Goal: Information Seeking & Learning: Learn about a topic

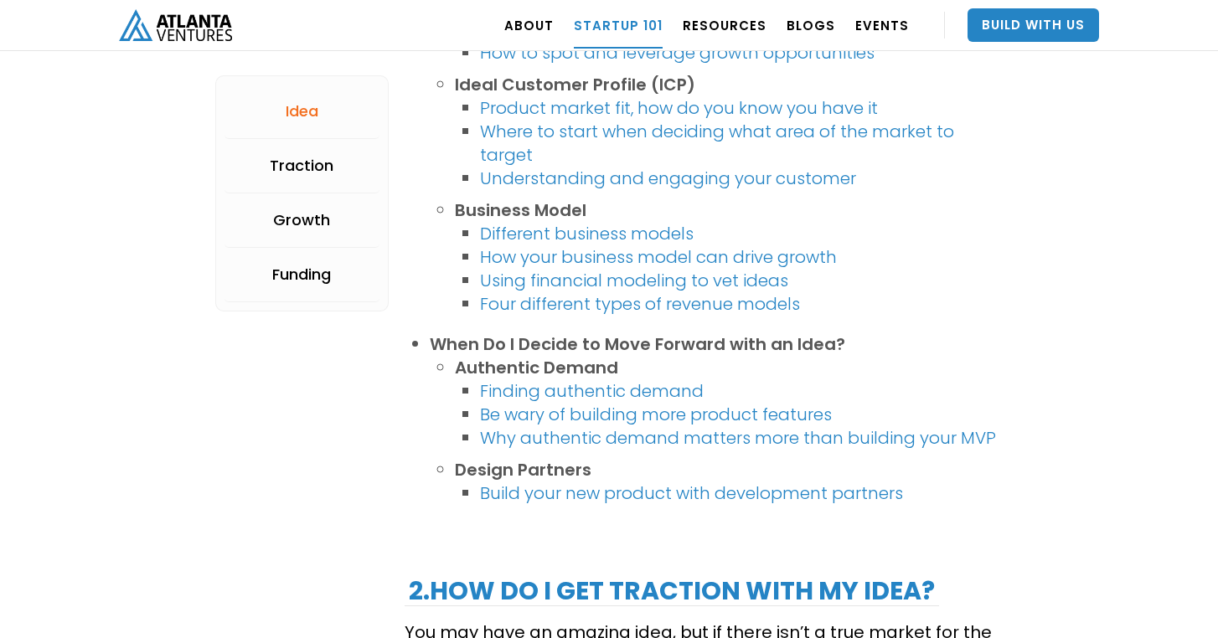
scroll to position [1211, 0]
click at [574, 234] on link "Different business models" at bounding box center [587, 234] width 214 height 23
click at [562, 257] on link "How your business model can drive growth" at bounding box center [658, 257] width 357 height 23
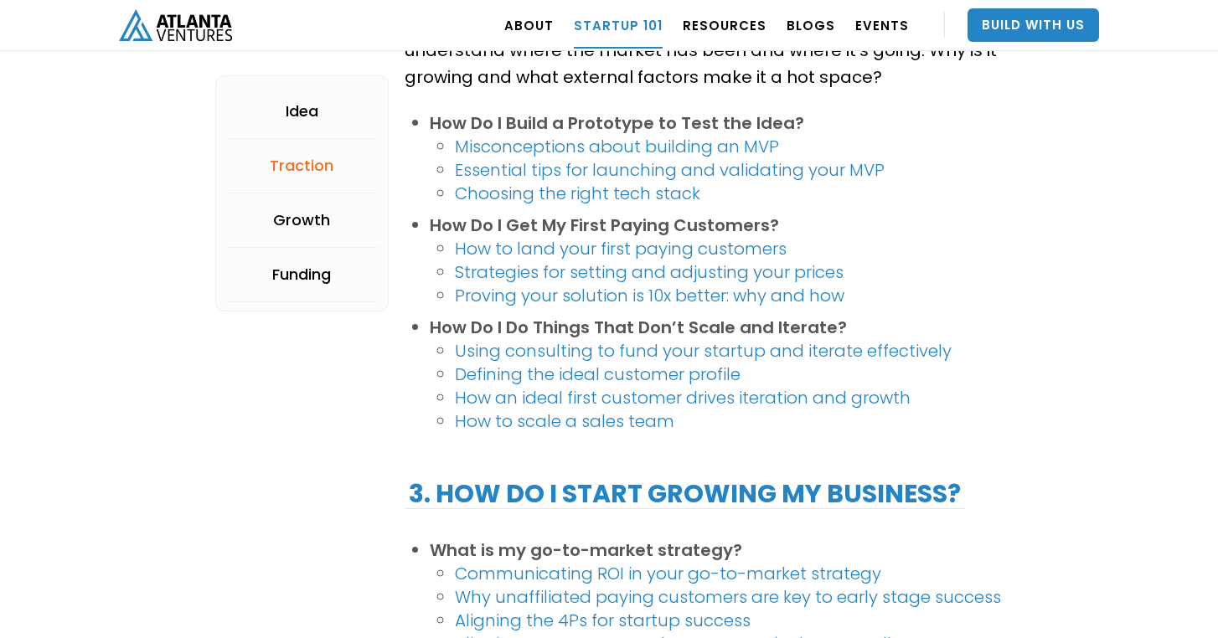
scroll to position [1847, 0]
click at [595, 169] on link "Essential tips for launching and validating your MVP" at bounding box center [670, 170] width 430 height 23
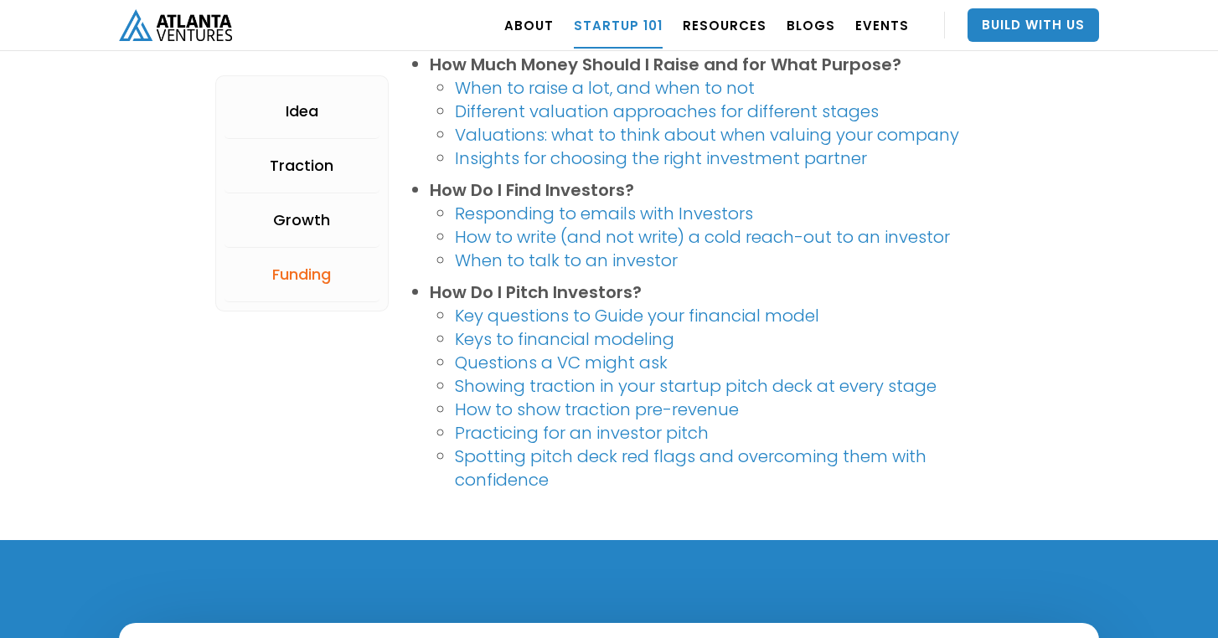
scroll to position [3392, 0]
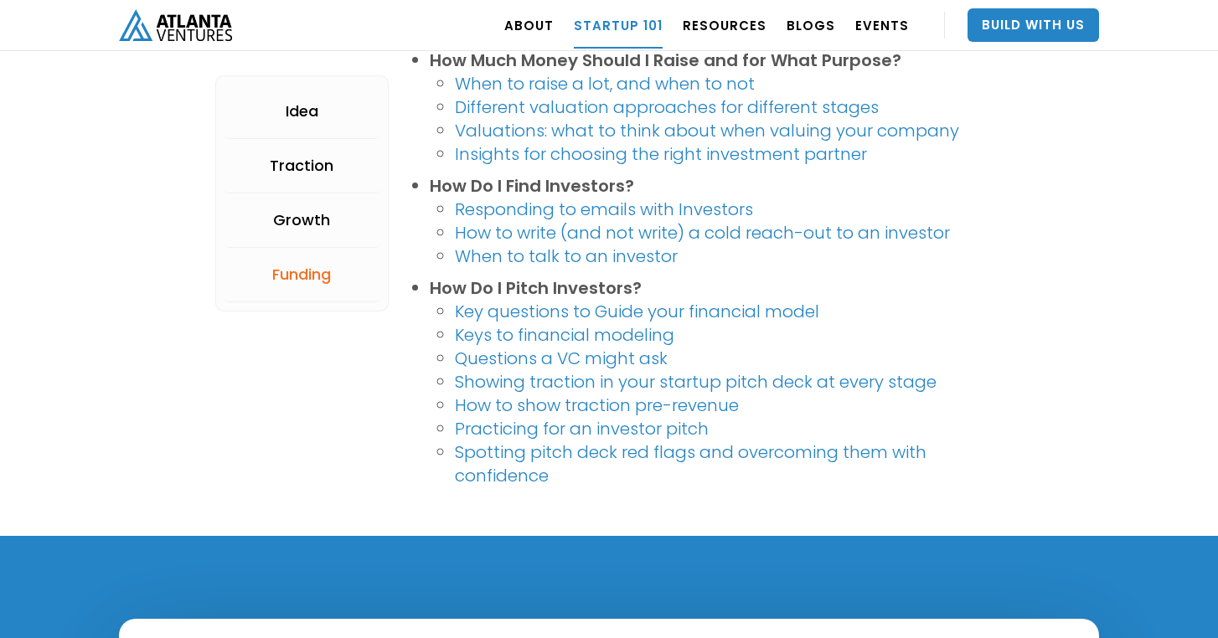
click at [544, 333] on link "Keys to financial modeling" at bounding box center [564, 334] width 219 height 23
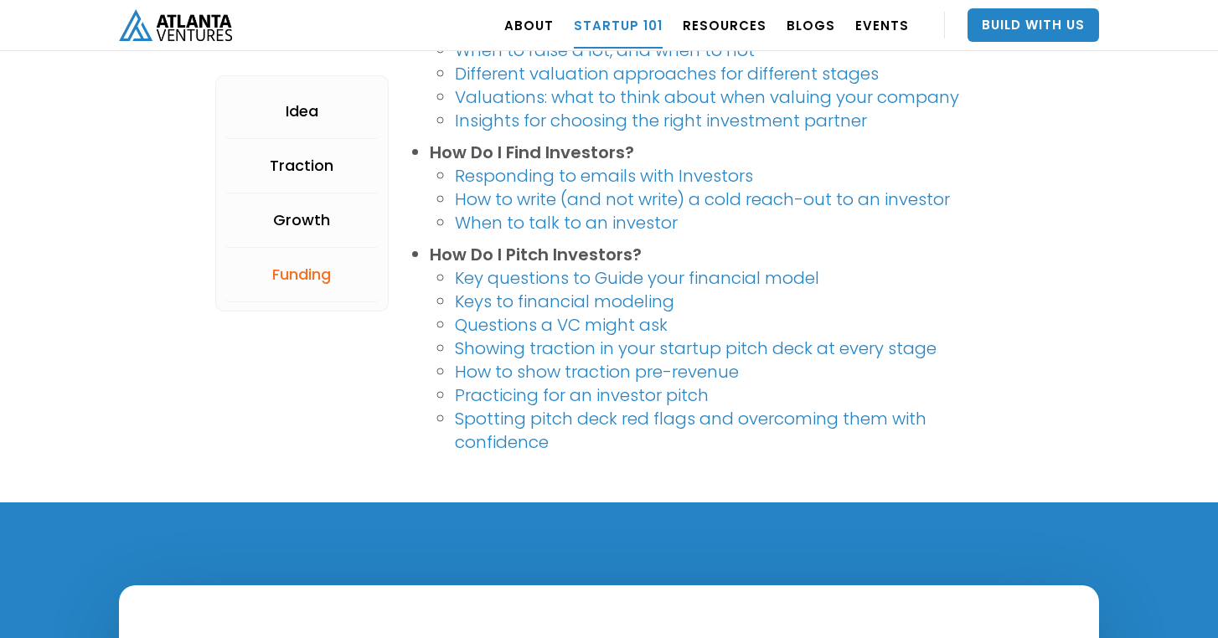
scroll to position [3434, 0]
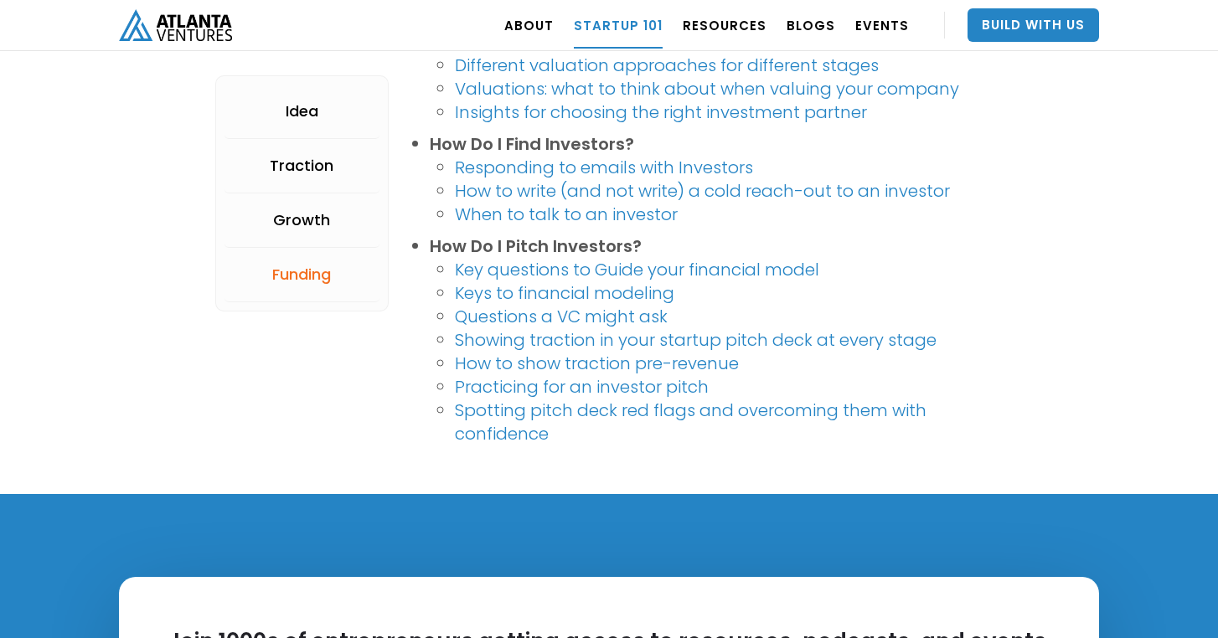
click at [483, 415] on link "Spotting pitch deck red flags and overcoming them with confidence" at bounding box center [691, 422] width 472 height 47
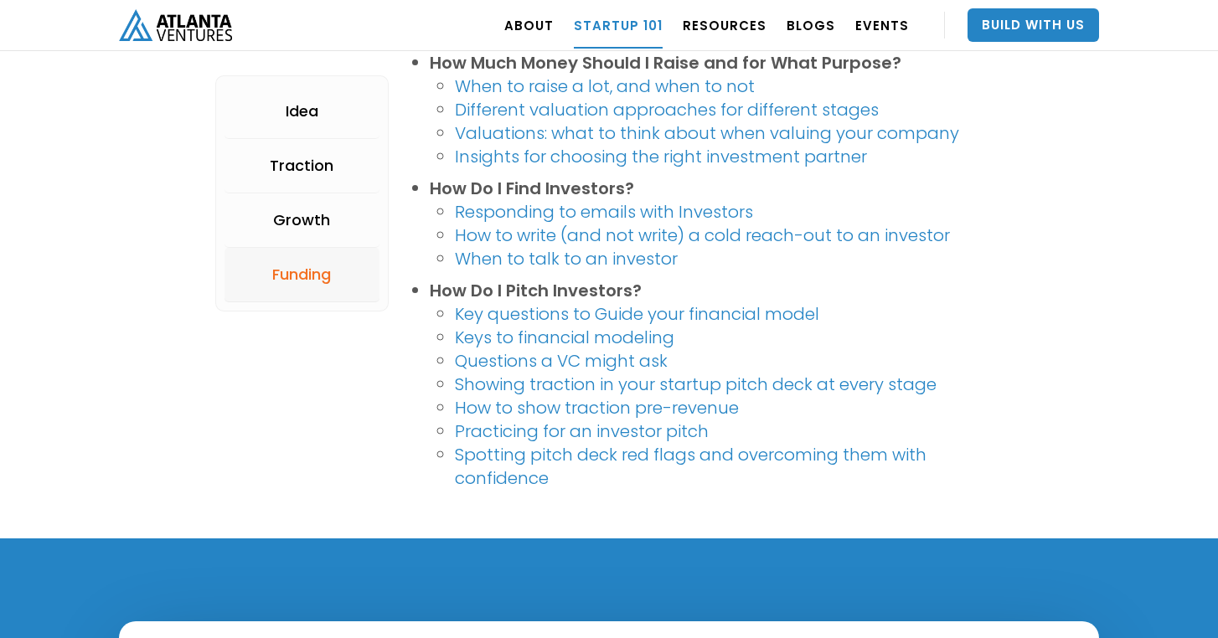
scroll to position [3390, 0]
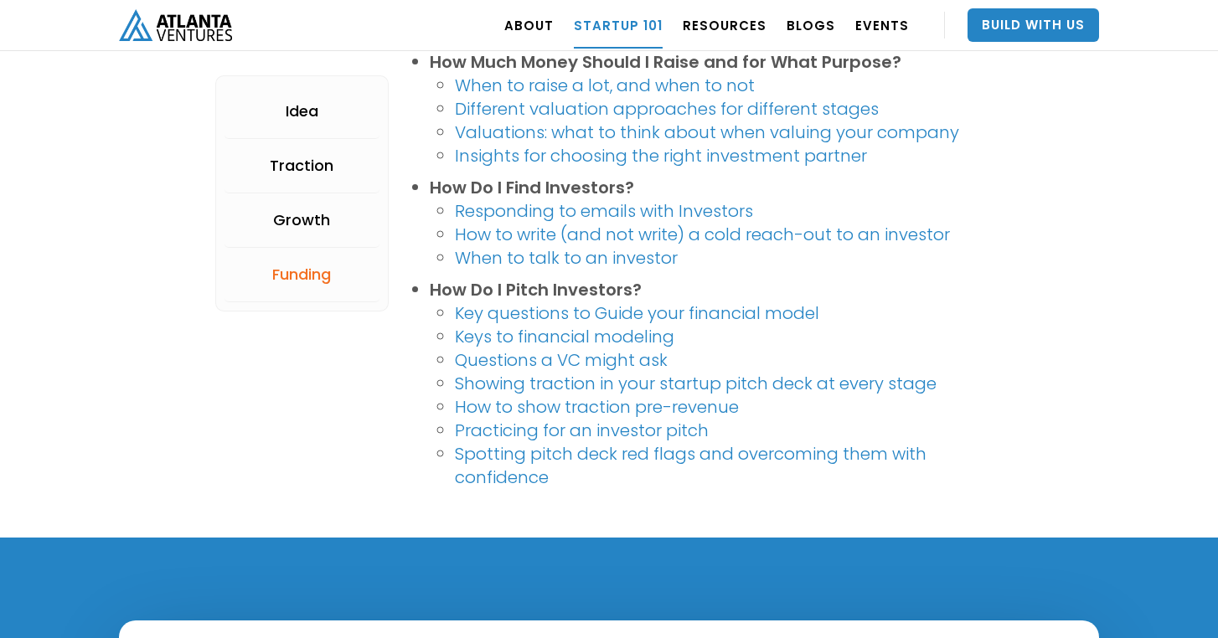
click at [518, 334] on link "Keys to financial modeling" at bounding box center [564, 336] width 219 height 23
click at [644, 311] on link "Key questions to Guide your financial model" at bounding box center [637, 313] width 364 height 23
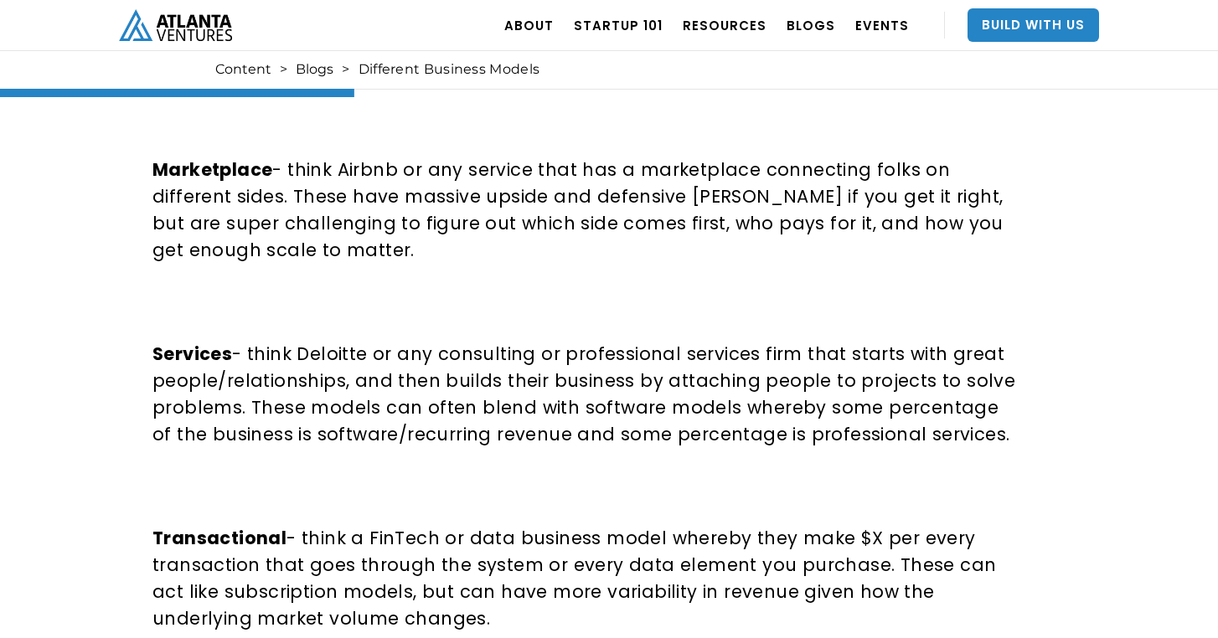
scroll to position [1902, 0]
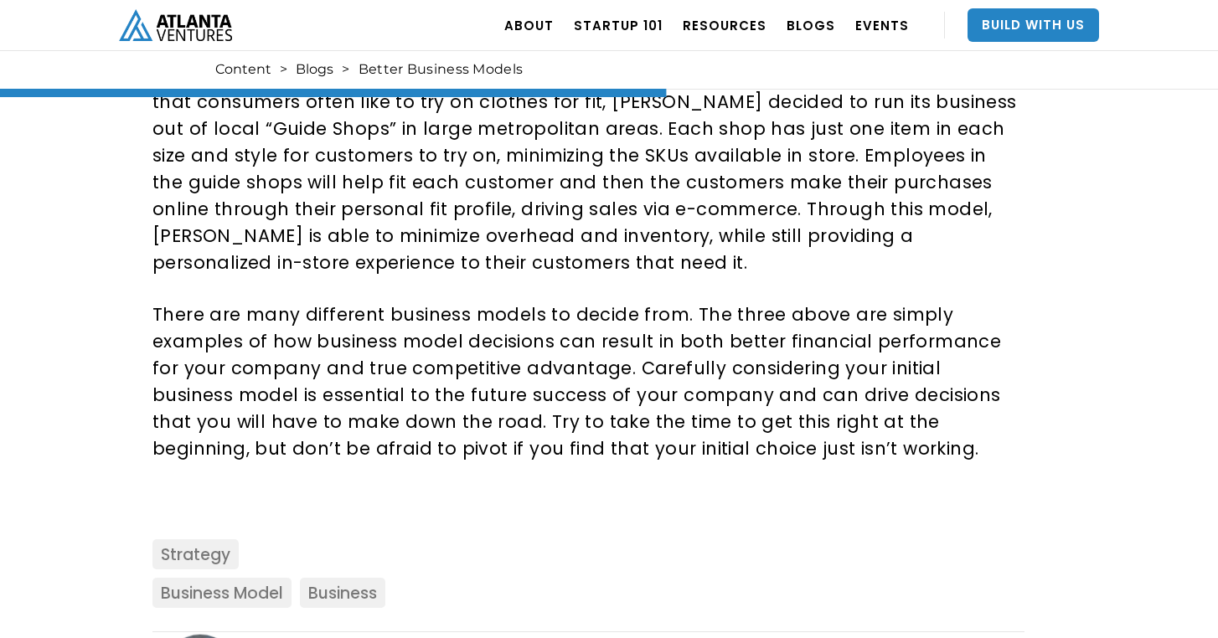
scroll to position [1859, 0]
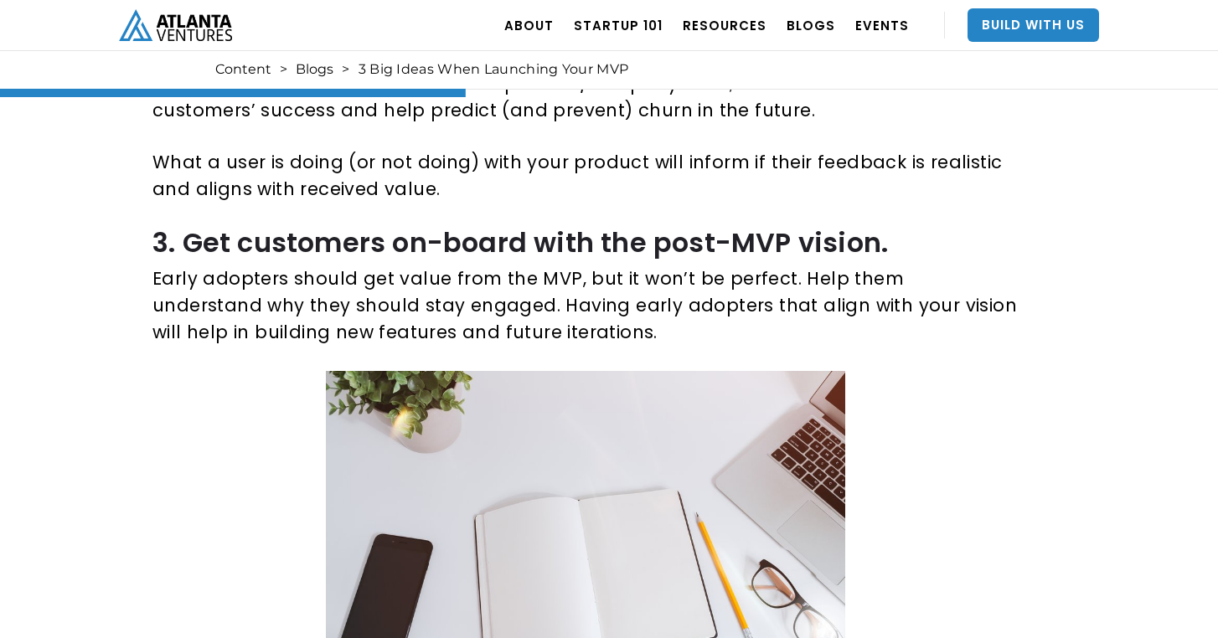
scroll to position [1412, 0]
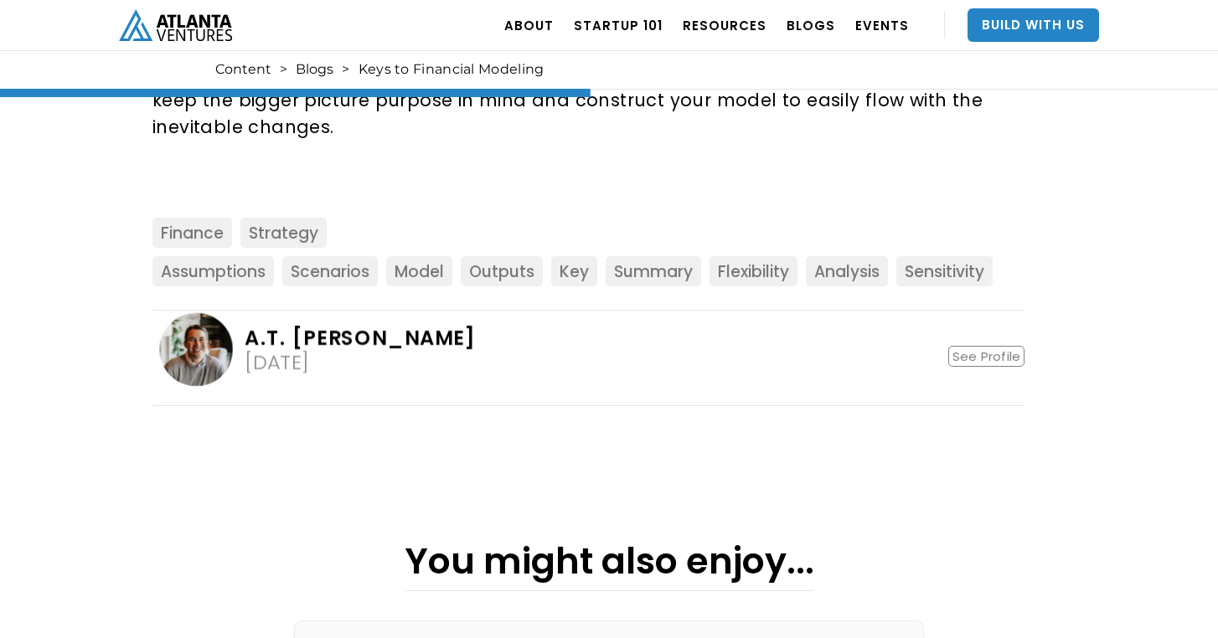
scroll to position [1745, 0]
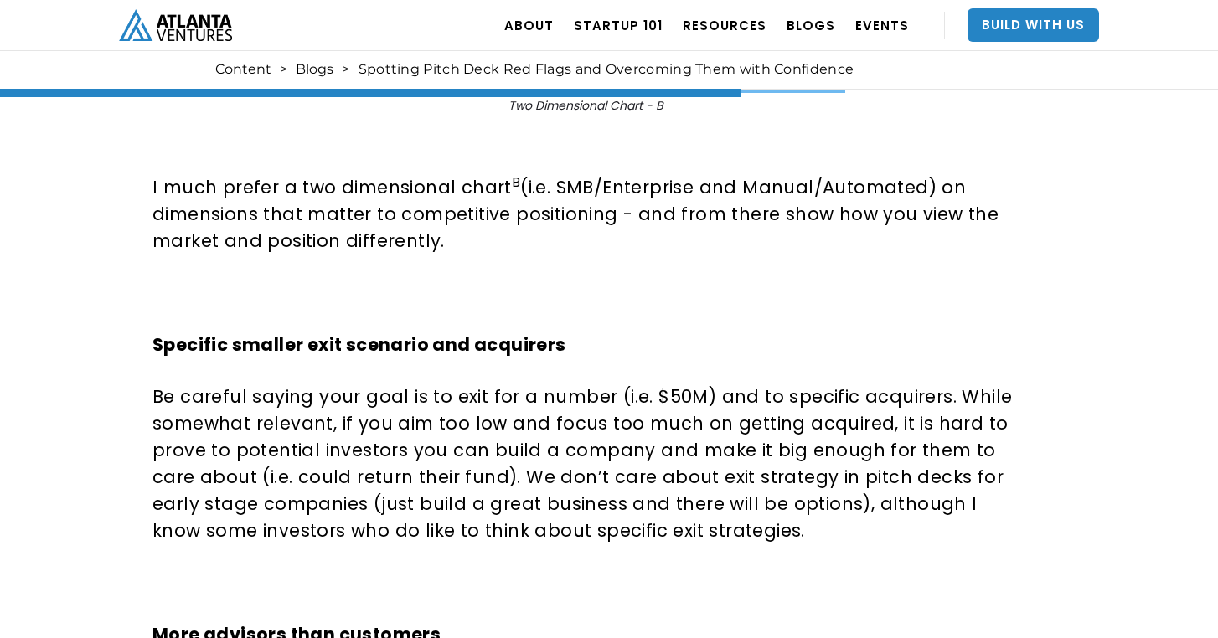
scroll to position [3148, 0]
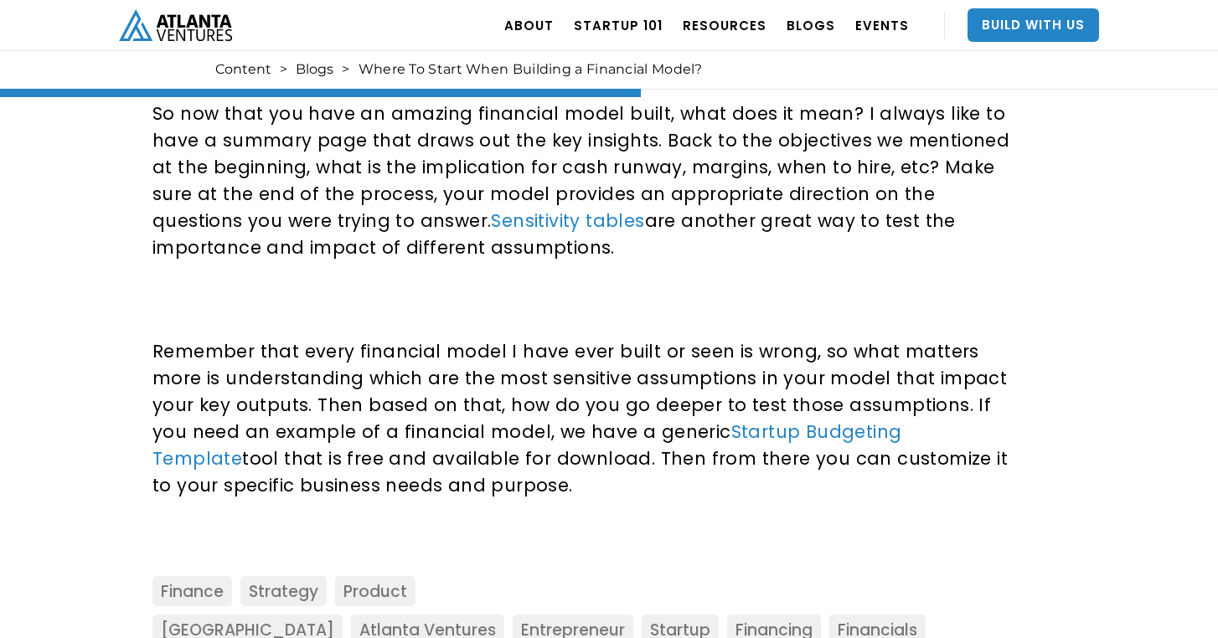
scroll to position [1882, 0]
